Goal: Transaction & Acquisition: Download file/media

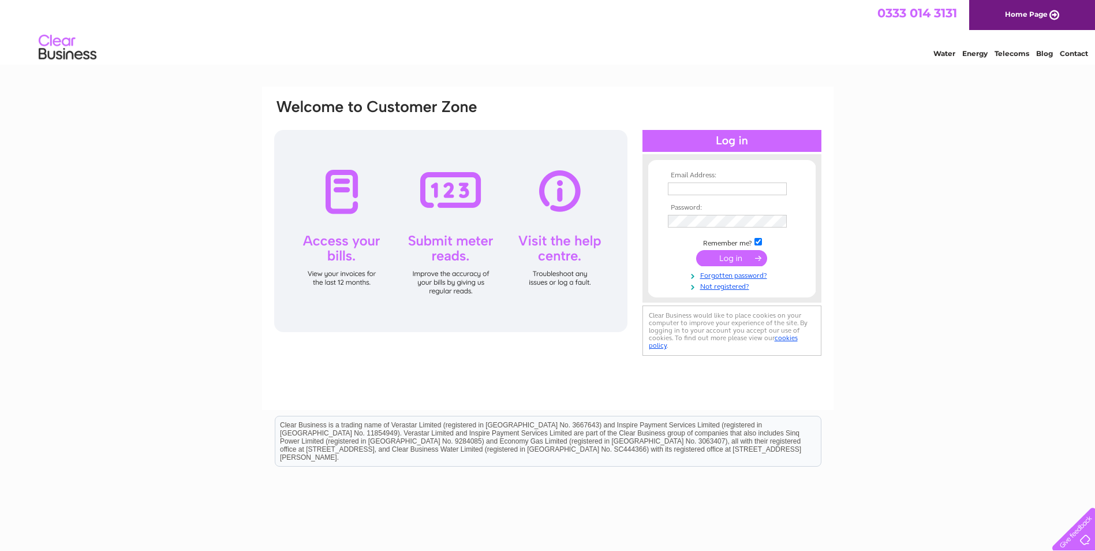
type input "sales@ttcb.org.uk"
click at [732, 255] on input "submit" at bounding box center [731, 258] width 71 height 16
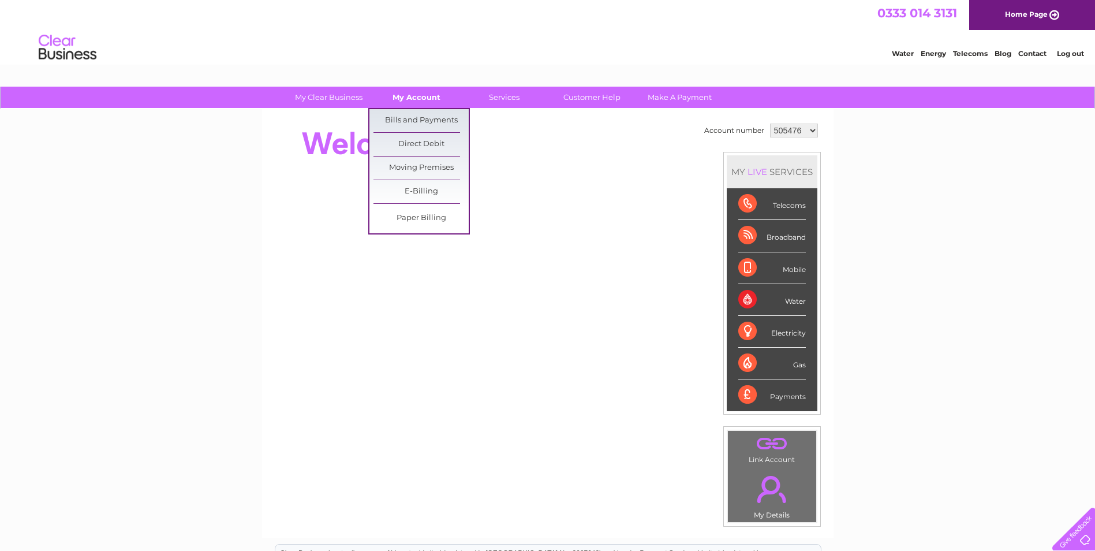
click at [398, 98] on link "My Account" at bounding box center [416, 97] width 95 height 21
click at [405, 119] on link "Bills and Payments" at bounding box center [421, 120] width 95 height 23
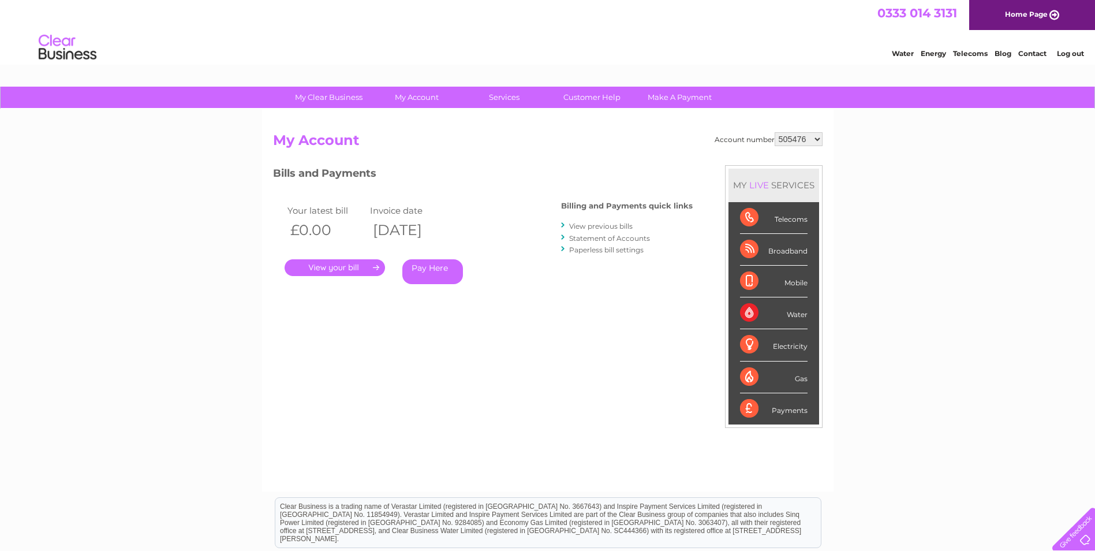
click at [598, 226] on link "View previous bills" at bounding box center [601, 226] width 64 height 9
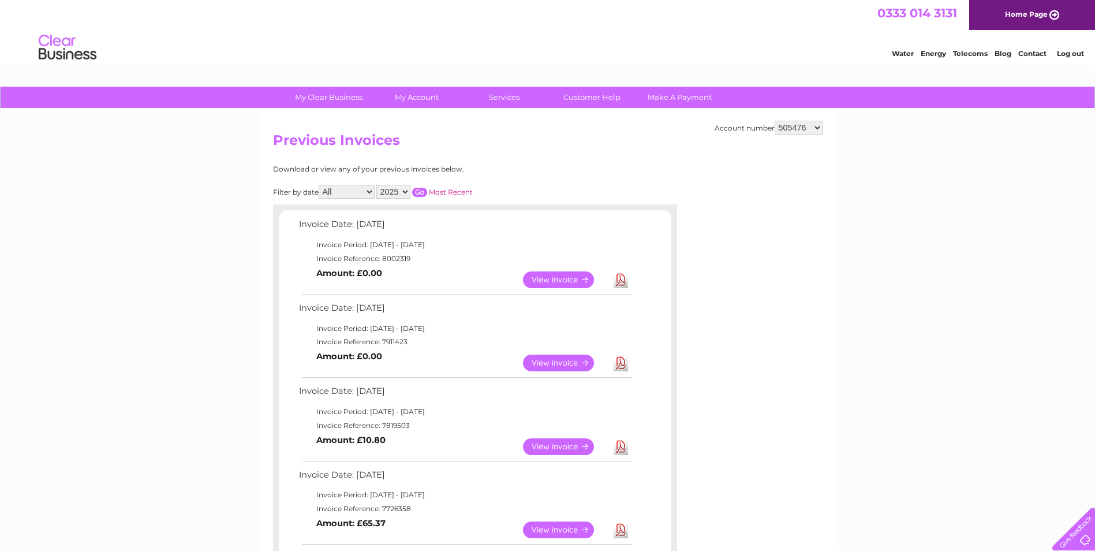
click at [560, 363] on link "View" at bounding box center [565, 362] width 85 height 17
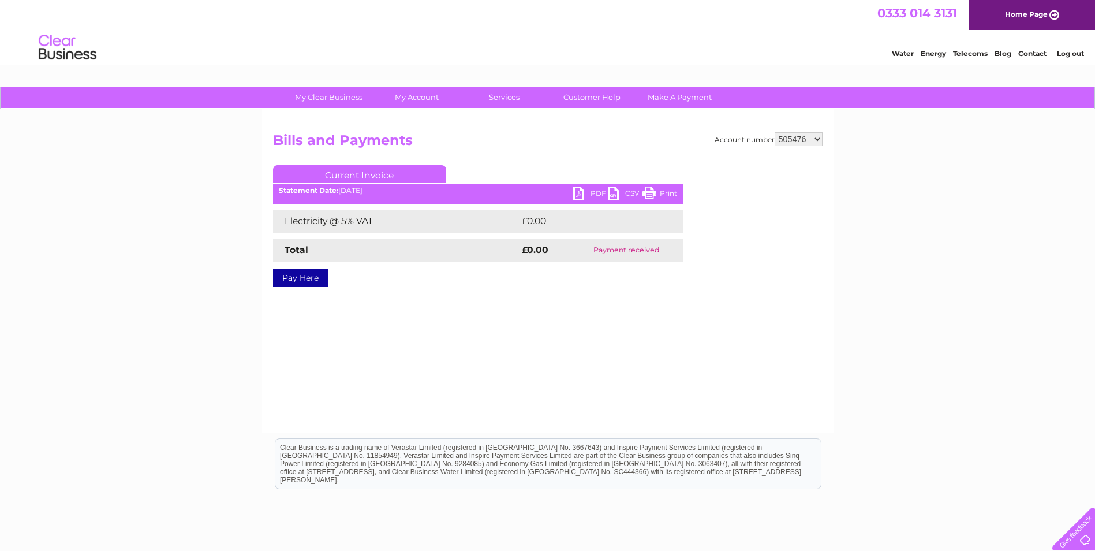
click at [590, 198] on link "PDF" at bounding box center [590, 194] width 35 height 17
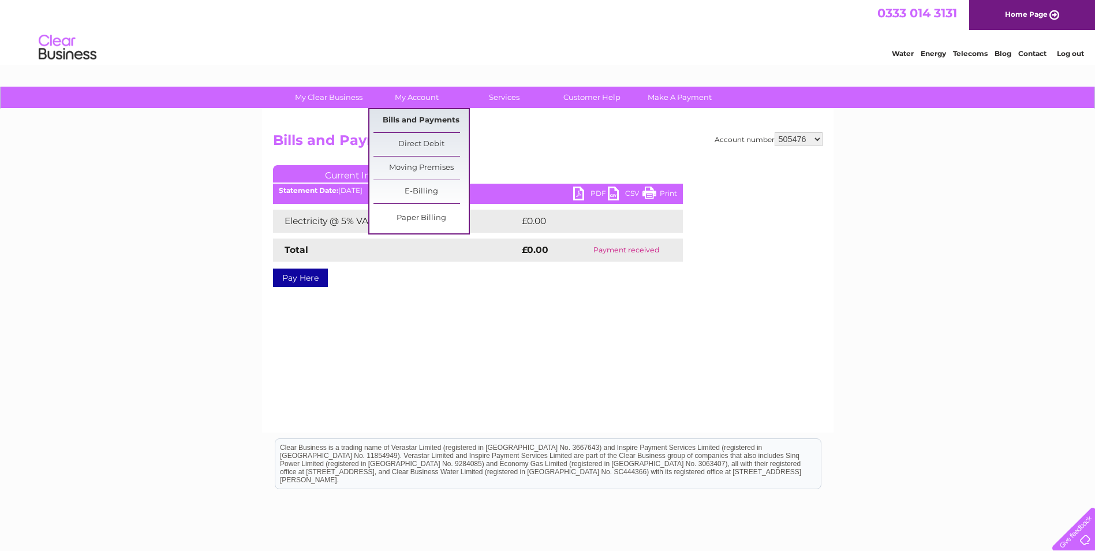
click at [420, 121] on link "Bills and Payments" at bounding box center [421, 120] width 95 height 23
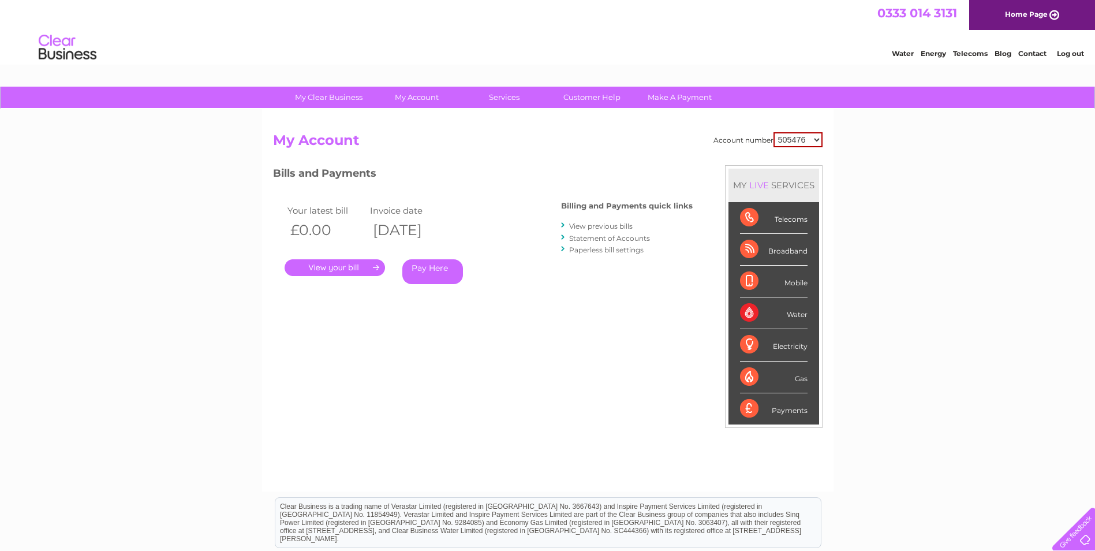
click at [626, 227] on link "View previous bills" at bounding box center [601, 226] width 64 height 9
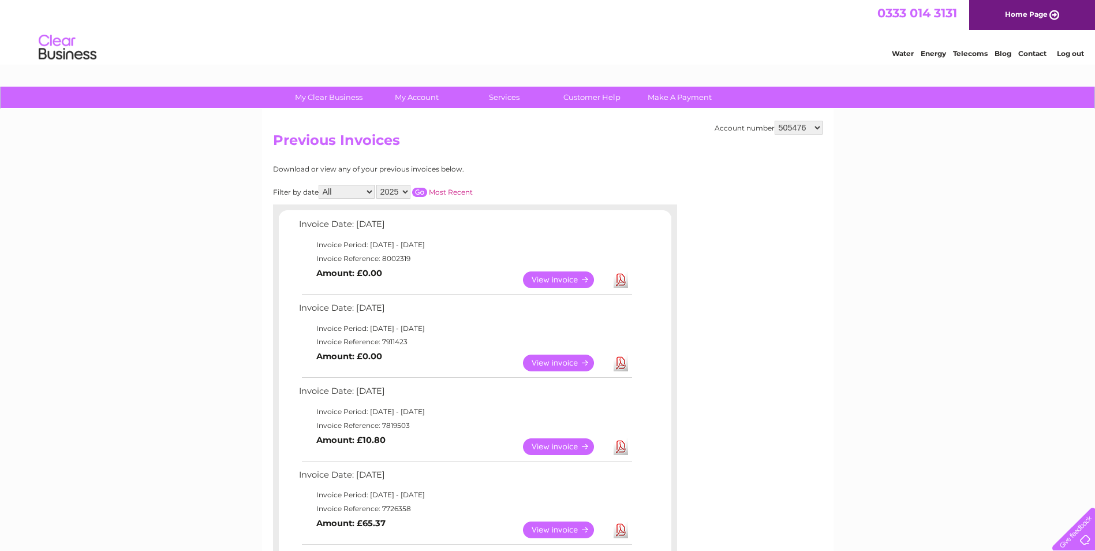
click at [622, 280] on link "Download" at bounding box center [621, 279] width 14 height 17
click at [824, 127] on div "Account number 505476 1108913 Previous Invoices Download or view any of your pr…" at bounding box center [548, 523] width 572 height 828
click at [816, 127] on select "505476 1108913" at bounding box center [799, 128] width 48 height 14
select select "1108913"
click at [775, 121] on select "505476 1108913" at bounding box center [799, 128] width 48 height 14
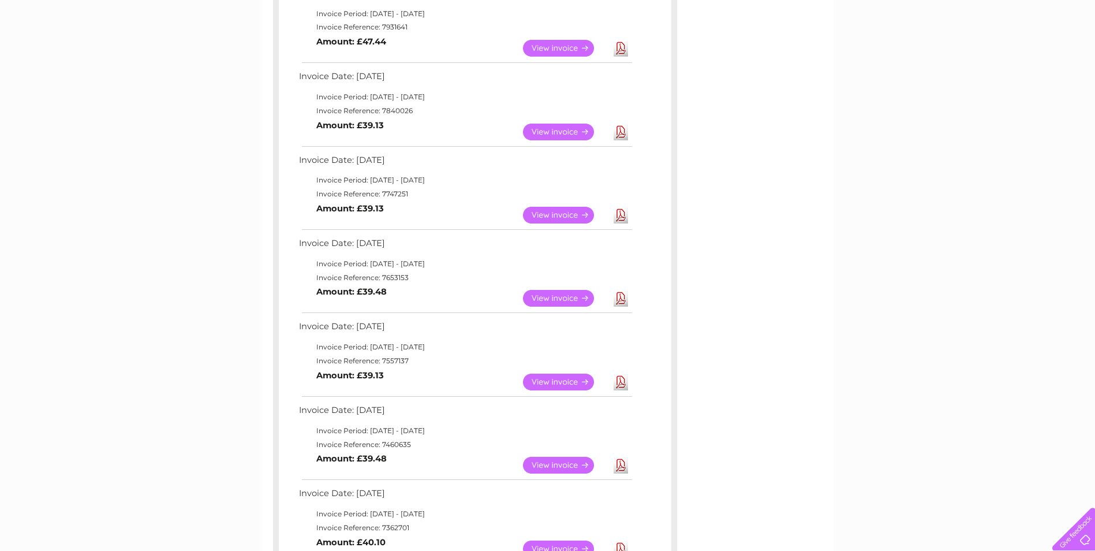
scroll to position [346, 0]
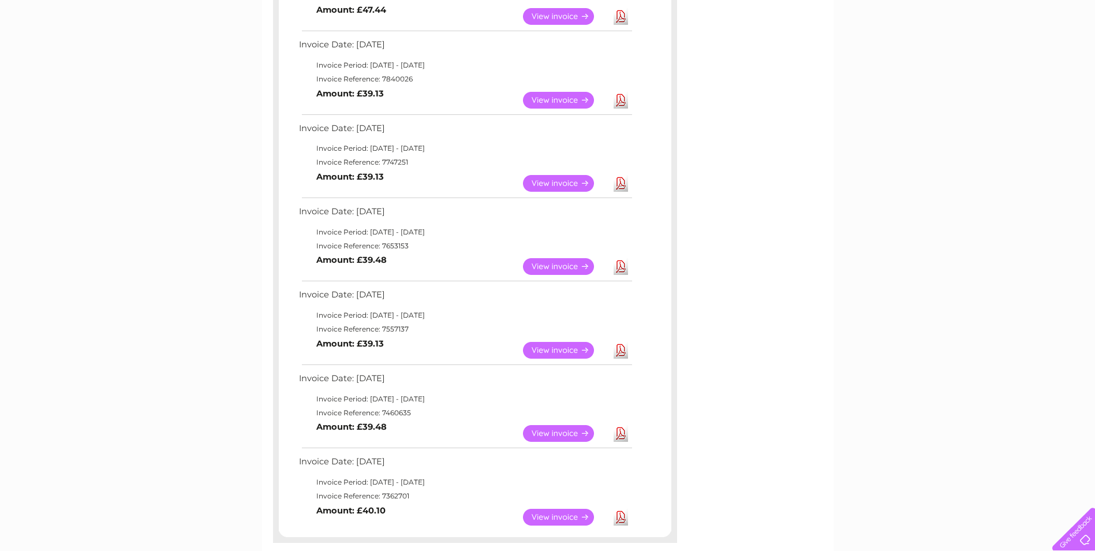
click at [563, 267] on link "View" at bounding box center [565, 266] width 85 height 17
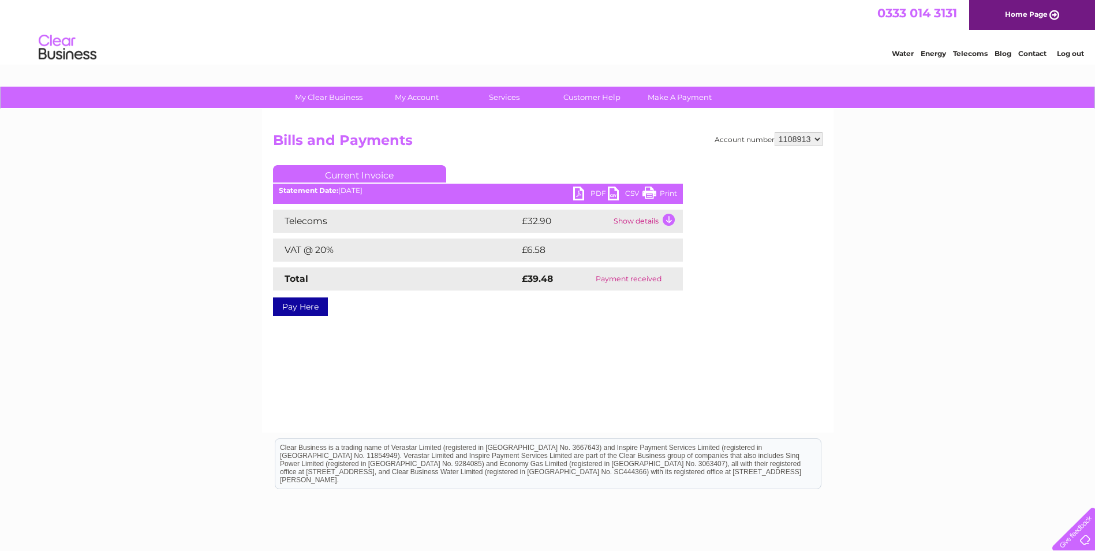
click at [589, 194] on link "PDF" at bounding box center [590, 194] width 35 height 17
